Goal: Check status: Check status

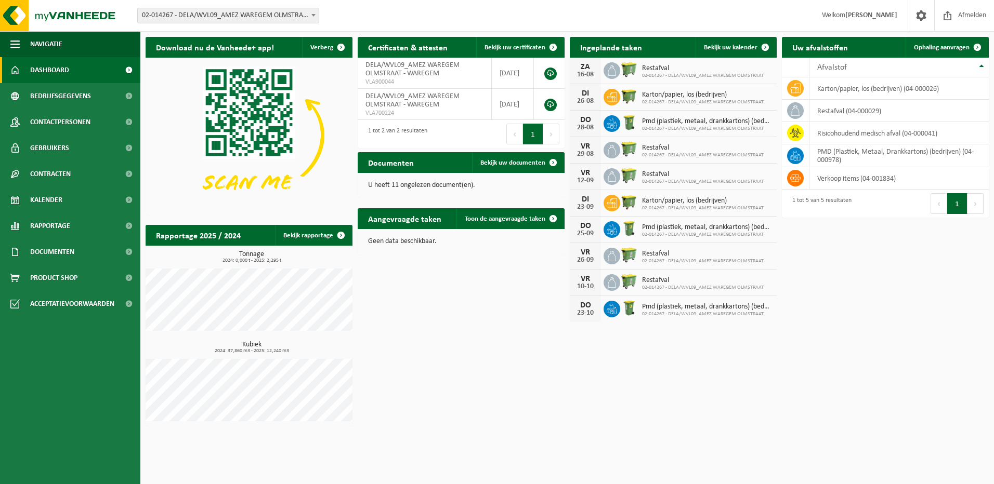
click at [609, 68] on icon at bounding box center [611, 70] width 10 height 10
click at [640, 72] on div "Restafval 02-014267 - DELA/WVL09_AMEZ WAREGEM OLMSTRAAT" at bounding box center [700, 71] width 127 height 16
click at [733, 50] on span "Bekijk uw kalender" at bounding box center [731, 47] width 54 height 7
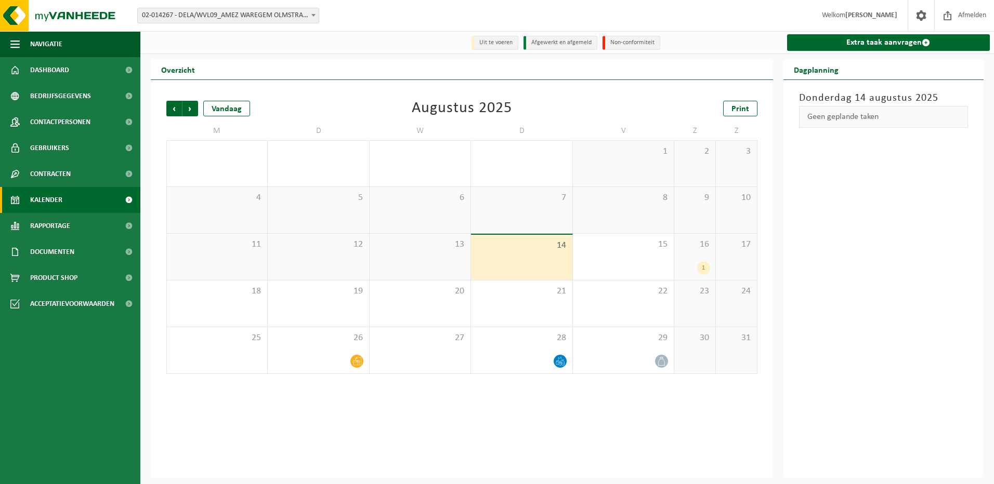
click at [703, 268] on div "1" at bounding box center [703, 268] width 13 height 14
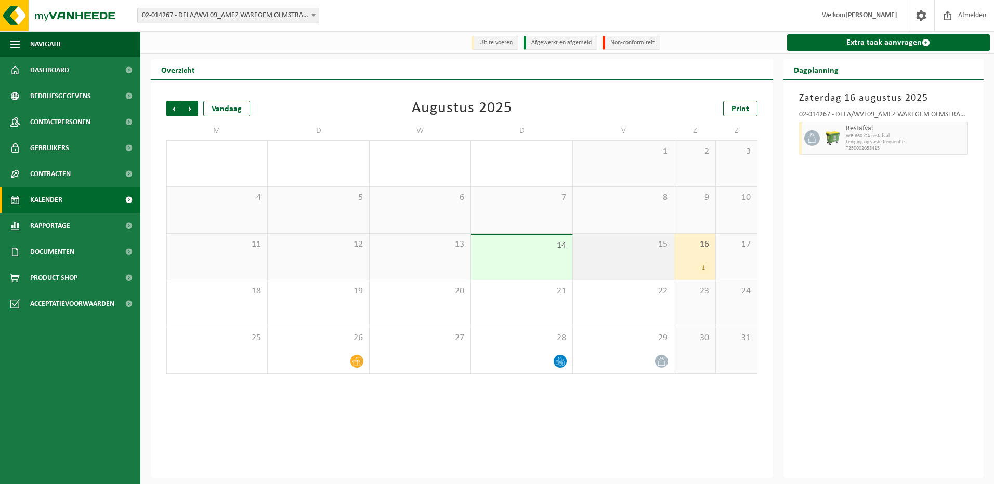
click at [651, 263] on div "15" at bounding box center [623, 257] width 101 height 46
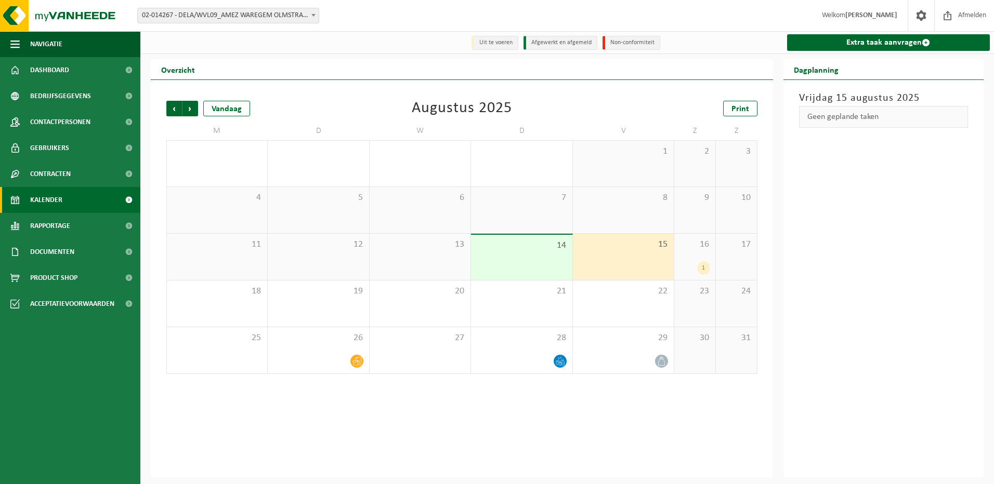
click at [535, 272] on div "14" at bounding box center [521, 257] width 101 height 45
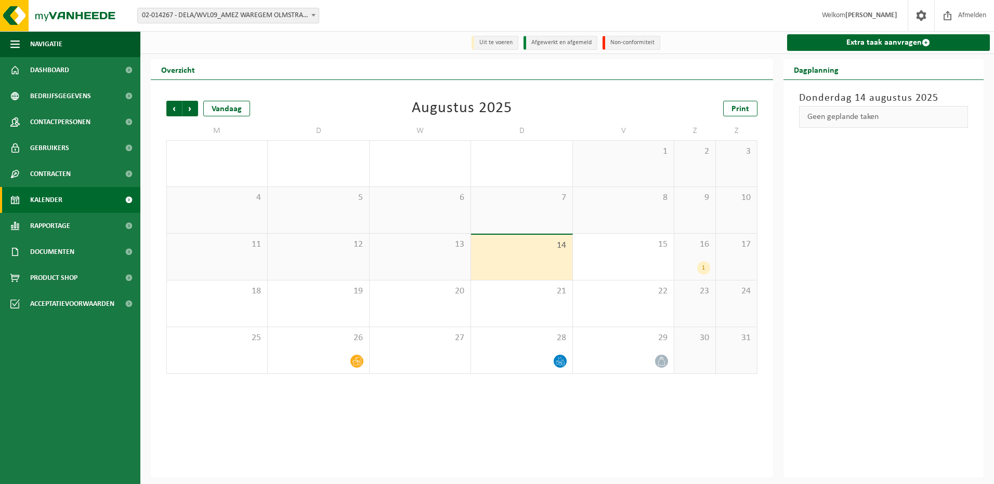
click at [705, 266] on div "1" at bounding box center [703, 268] width 13 height 14
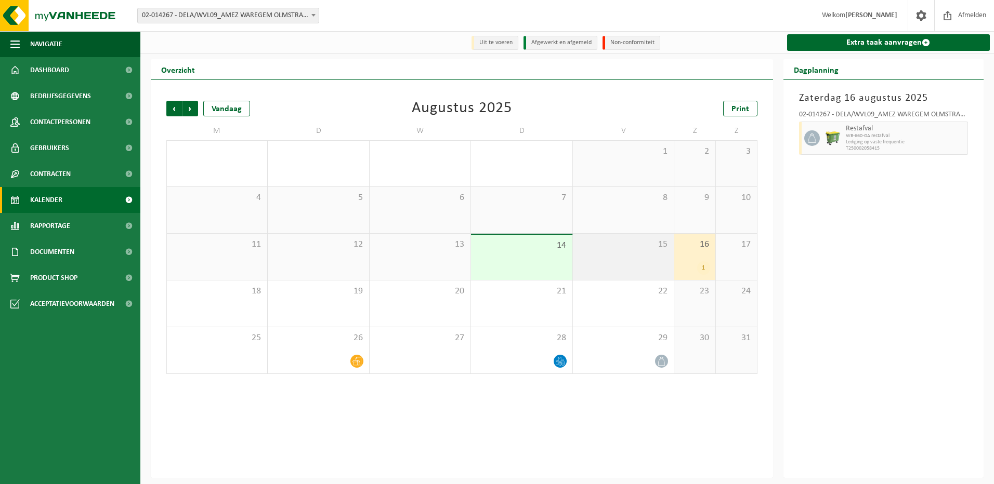
click at [633, 263] on div "15" at bounding box center [623, 257] width 101 height 46
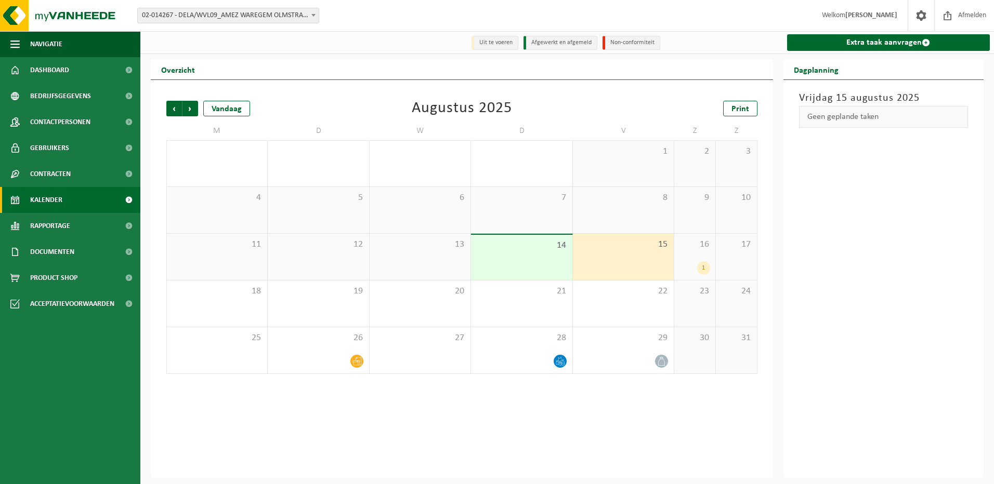
click at [305, 257] on div "12" at bounding box center [318, 257] width 101 height 46
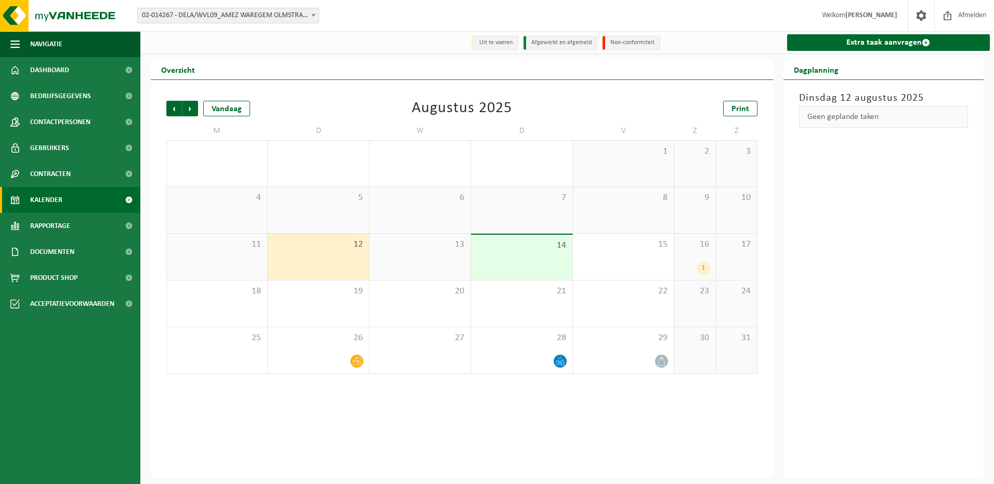
click at [229, 253] on div "11" at bounding box center [217, 257] width 100 height 46
